Goal: Check status: Check status

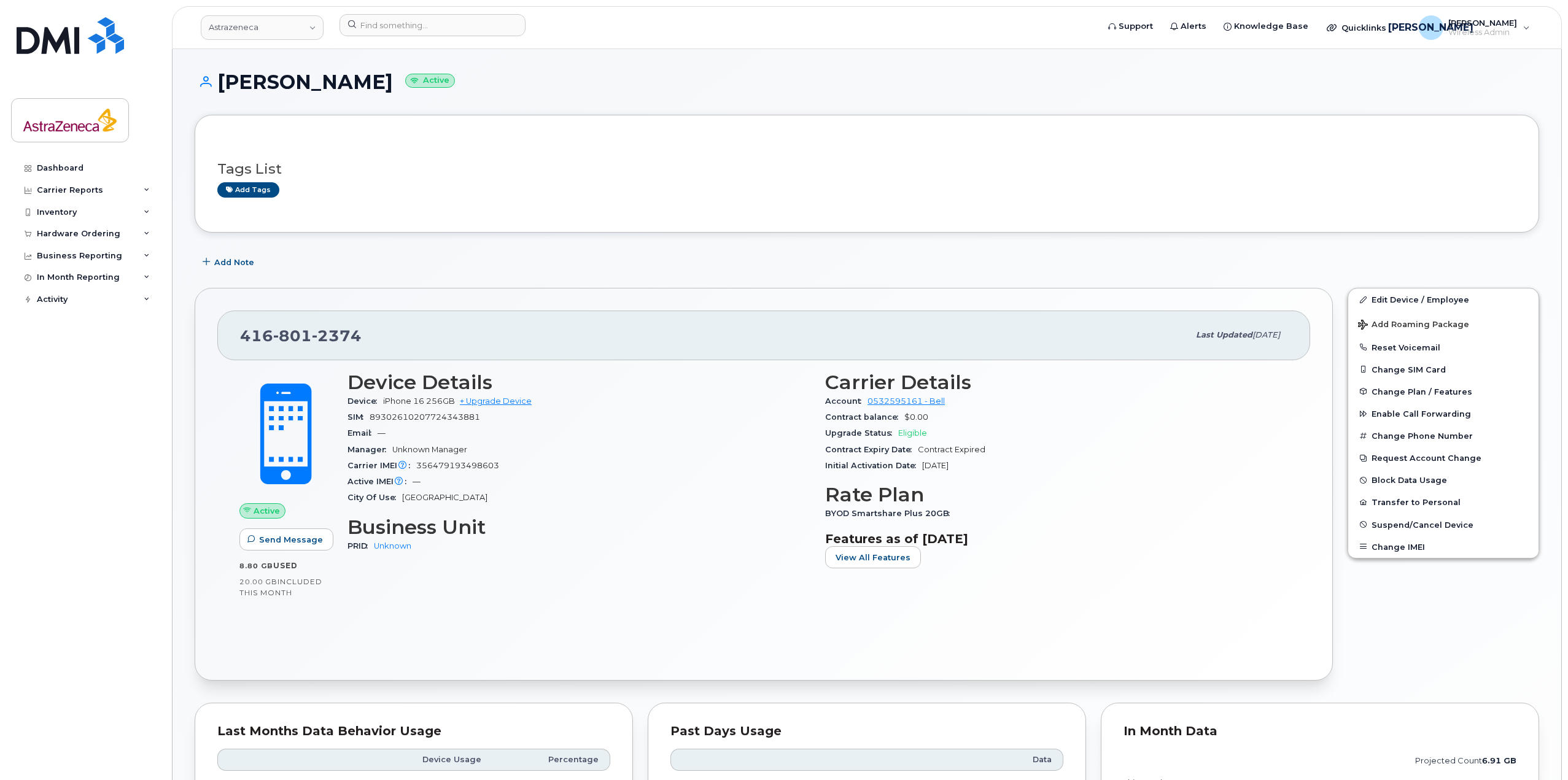
drag, startPoint x: 420, startPoint y: 226, endPoint x: 412, endPoint y: 221, distance: 9.4
click at [420, 225] on div "Tags List Add tags" at bounding box center [866, 174] width 1344 height 118
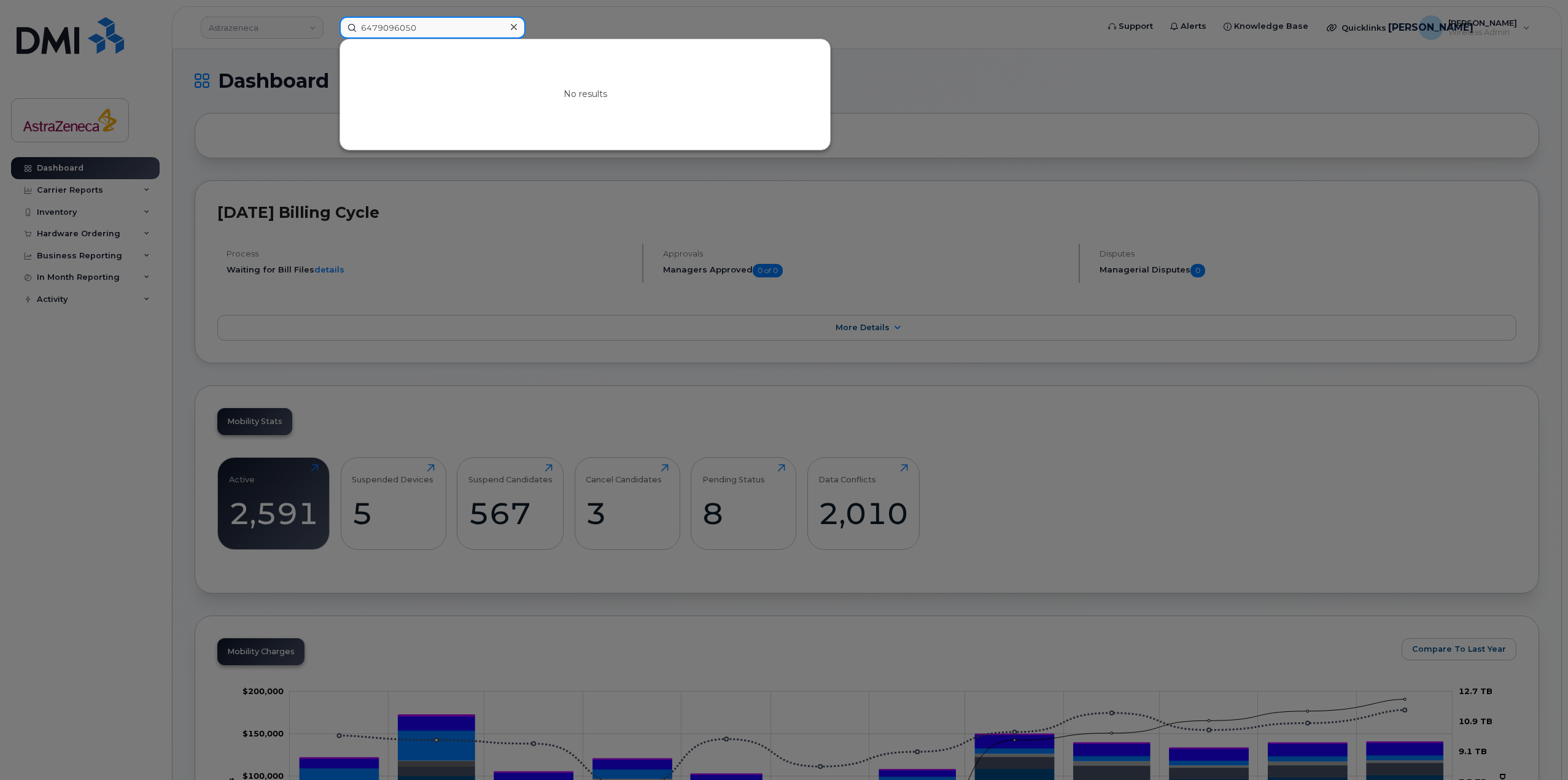
click at [424, 25] on input "6479096050" at bounding box center [432, 27] width 186 height 22
paste input "2892427826"
type input "2892427826"
